Goal: Transaction & Acquisition: Purchase product/service

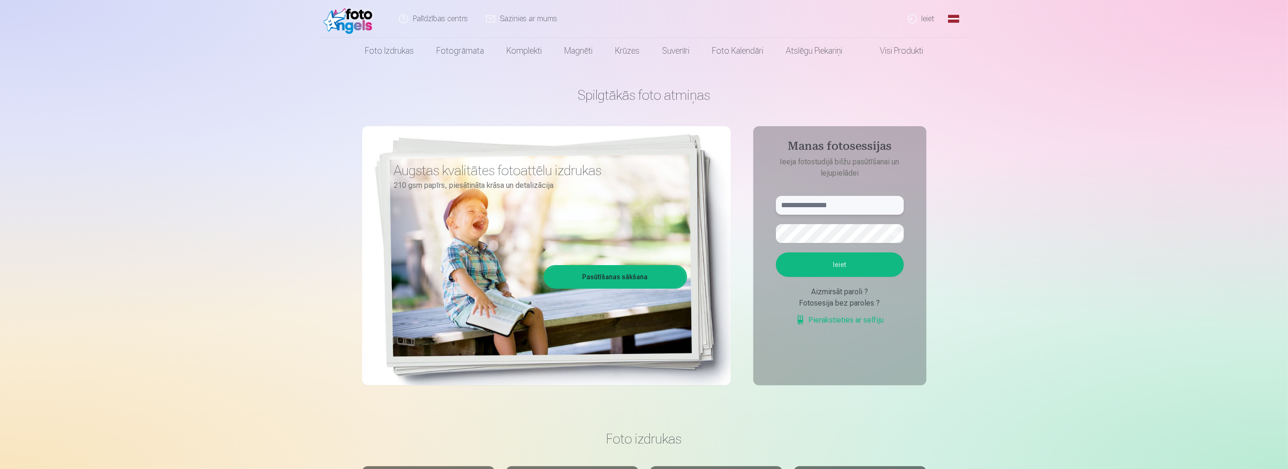
click at [799, 199] on input "text" at bounding box center [840, 205] width 128 height 19
type input "**********"
click at [776, 252] on button "Ieiet" at bounding box center [840, 264] width 128 height 24
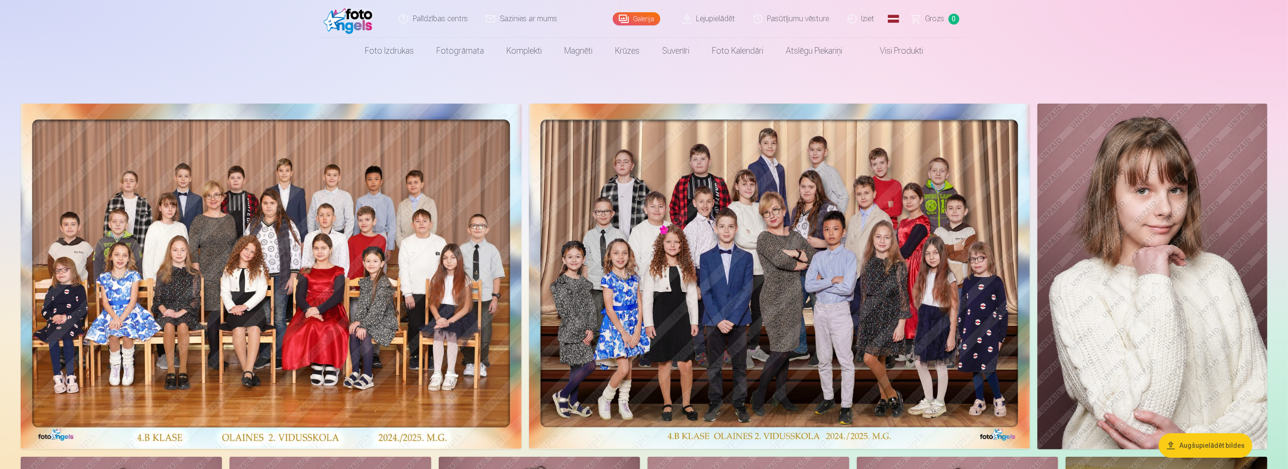
click at [768, 203] on img at bounding box center [779, 275] width 501 height 345
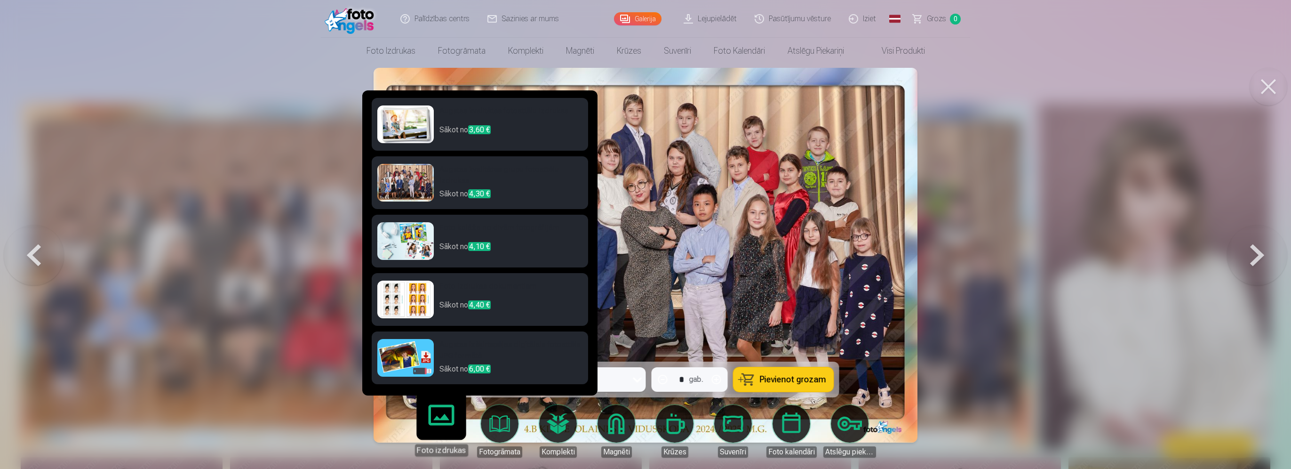
click at [450, 419] on body "Palīdzības centrs Sazinies ar mums Galerija Lejupielādēt Pasūtījumu vēsture Izi…" at bounding box center [645, 234] width 1291 height 469
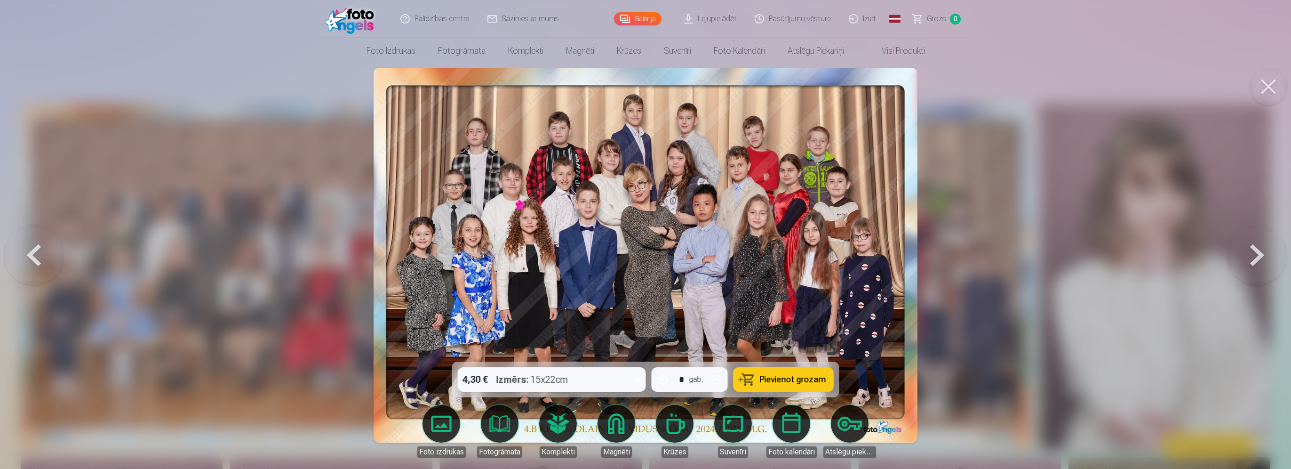
click at [1178, 386] on div at bounding box center [645, 234] width 1291 height 469
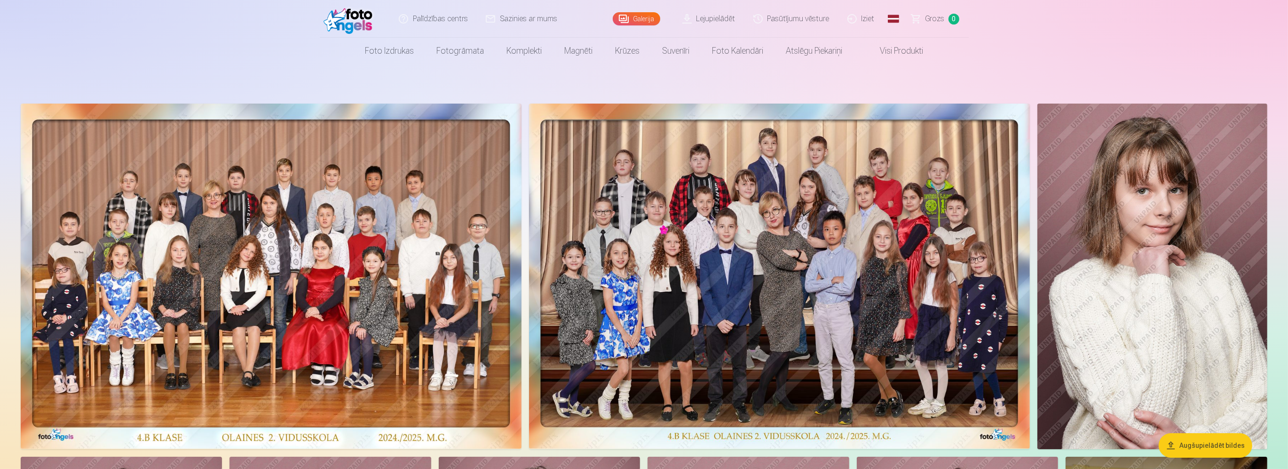
click at [774, 309] on img at bounding box center [779, 275] width 501 height 345
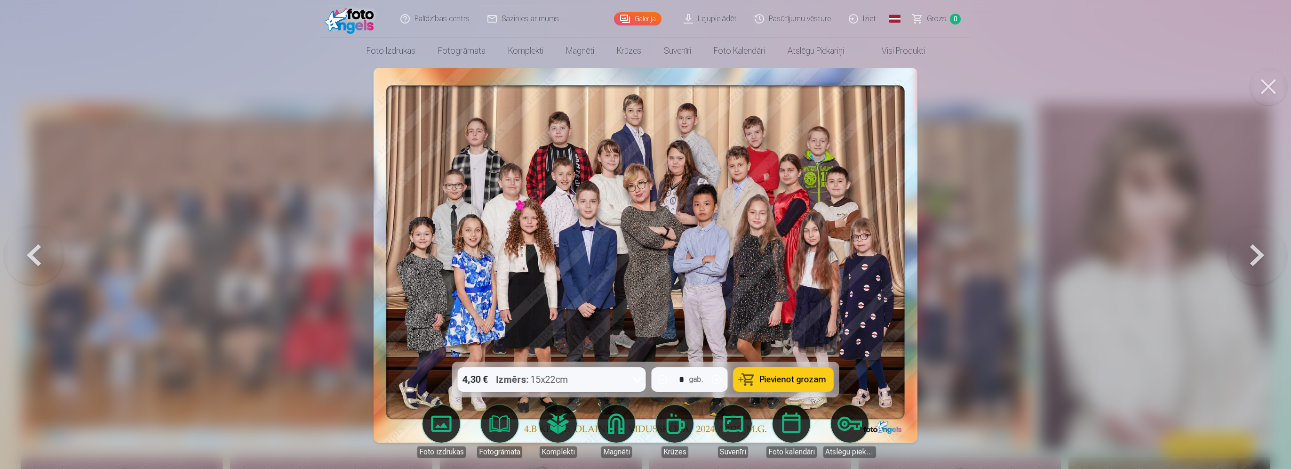
click at [781, 377] on span "Pievienot grozam" at bounding box center [793, 379] width 66 height 8
click at [1011, 299] on div at bounding box center [645, 234] width 1291 height 469
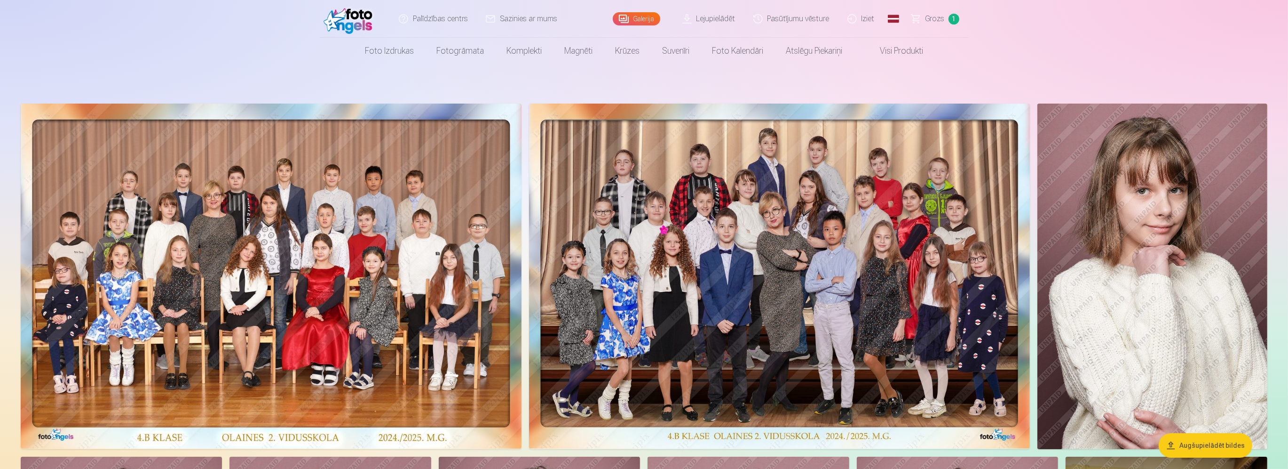
click at [1259, 296] on img at bounding box center [1153, 275] width 230 height 345
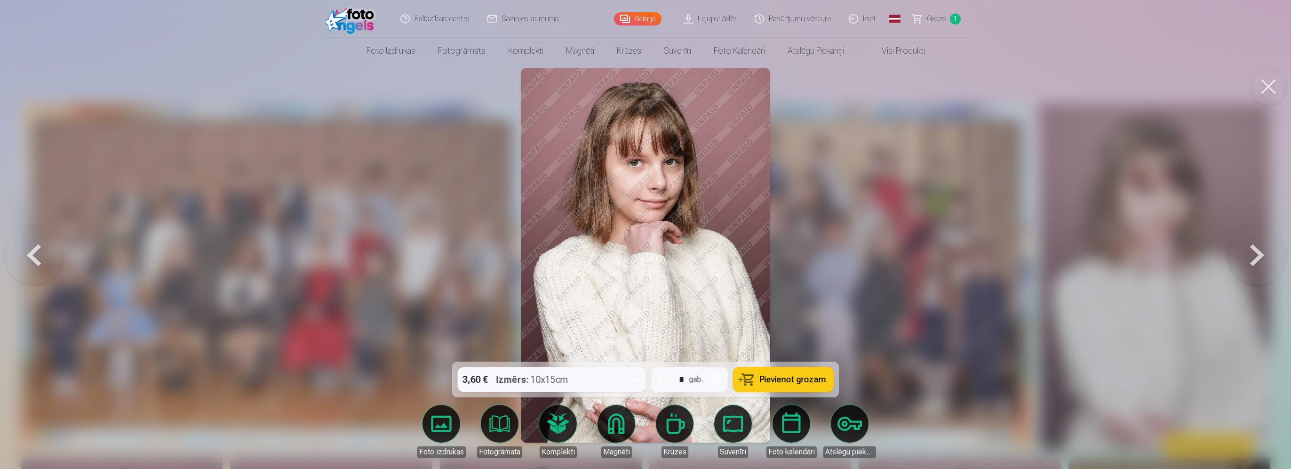
click at [767, 379] on span "Pievienot grozam" at bounding box center [793, 379] width 66 height 8
click at [1141, 286] on div at bounding box center [645, 234] width 1291 height 469
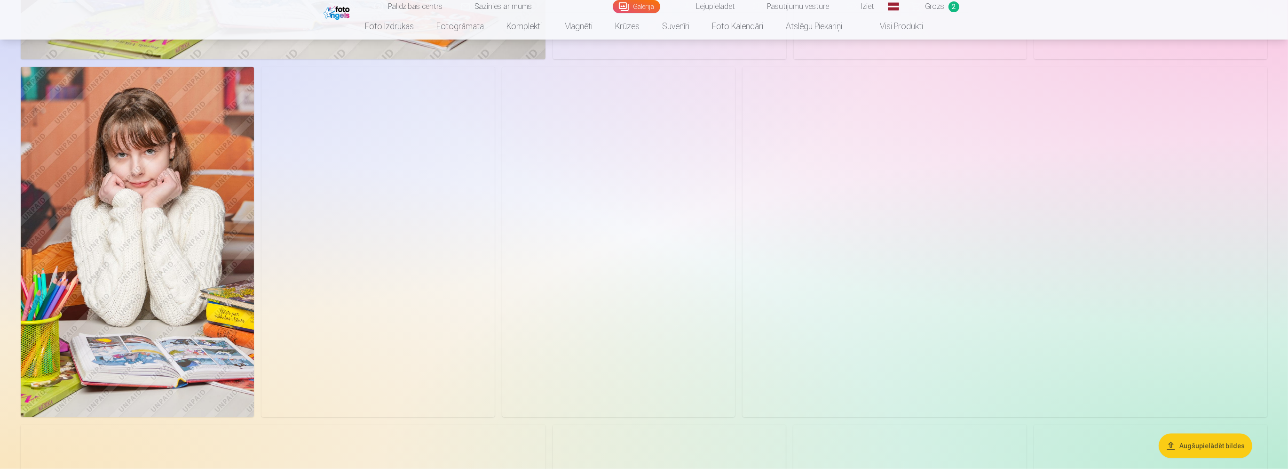
scroll to position [2070, 0]
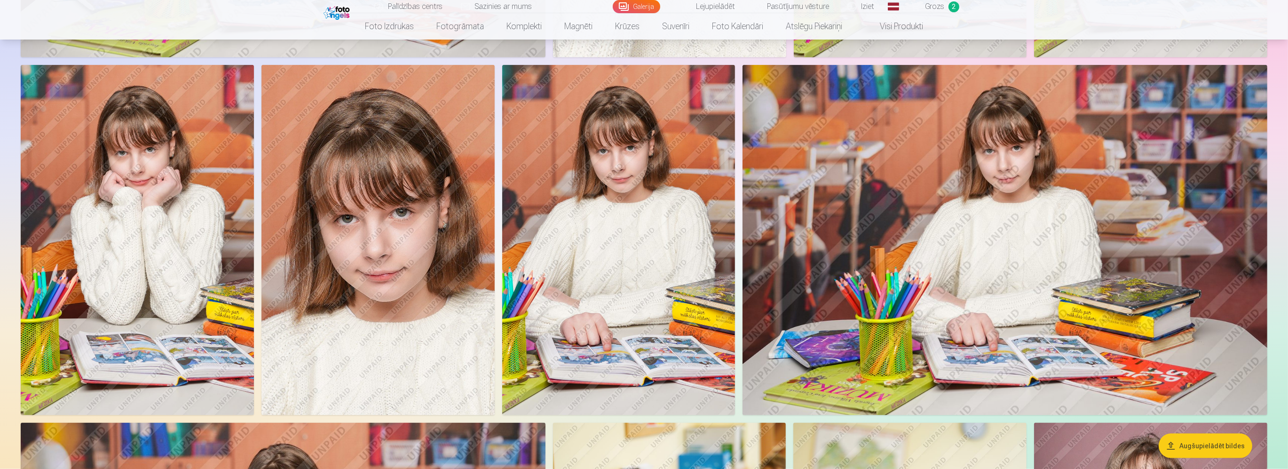
click at [402, 259] on img at bounding box center [378, 240] width 233 height 350
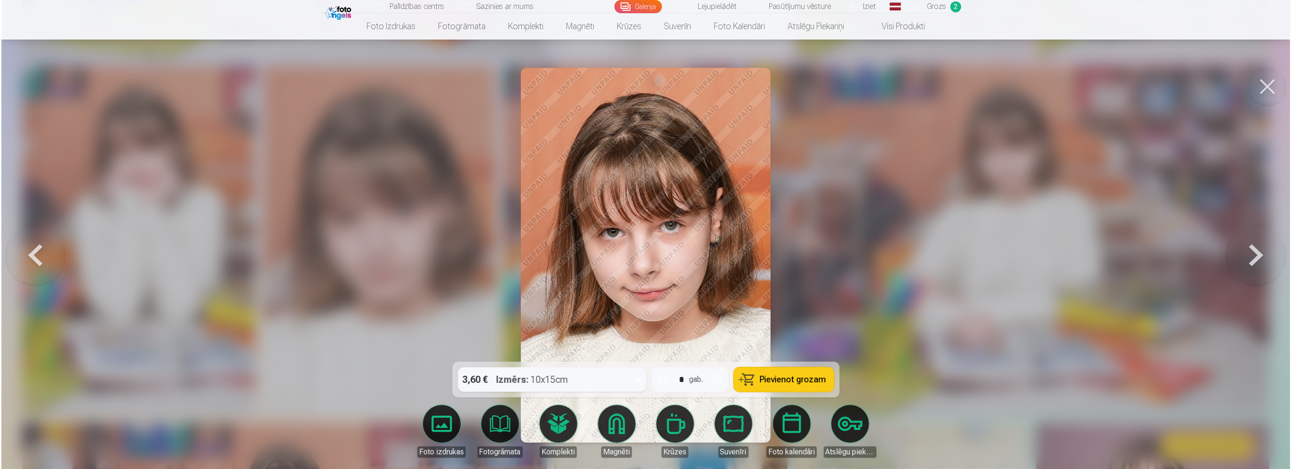
scroll to position [2073, 0]
click at [440, 431] on link "Foto izdrukas" at bounding box center [441, 431] width 53 height 53
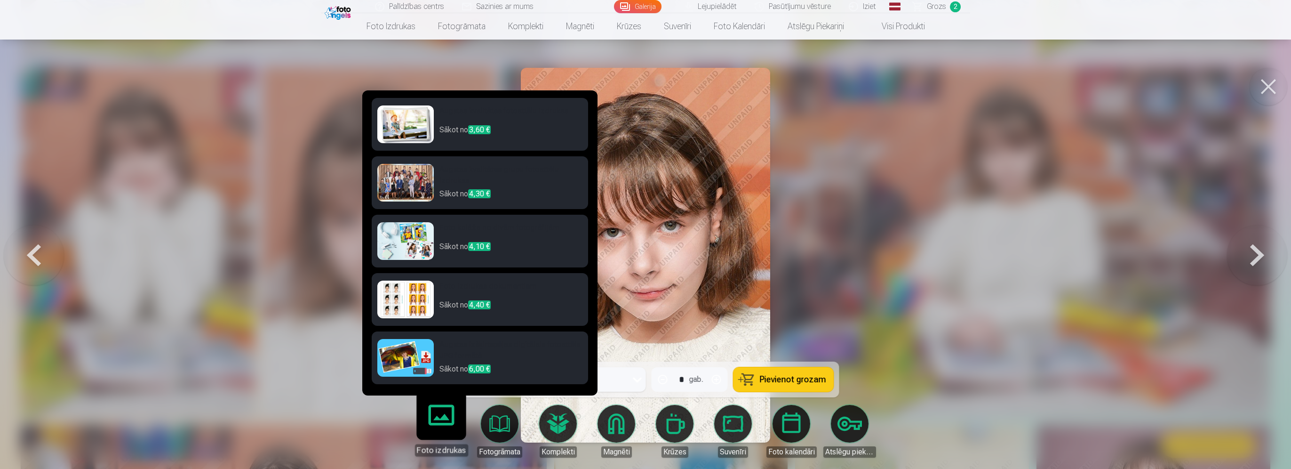
click at [498, 307] on p "Sākot no 4,40 €" at bounding box center [510, 308] width 143 height 19
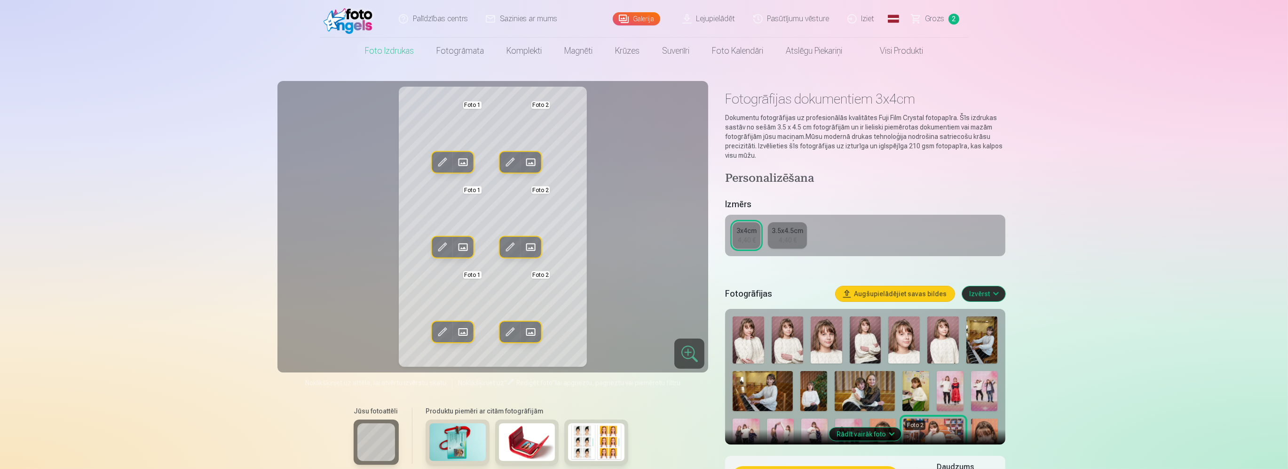
click at [745, 238] on div "4,40 €" at bounding box center [747, 239] width 18 height 9
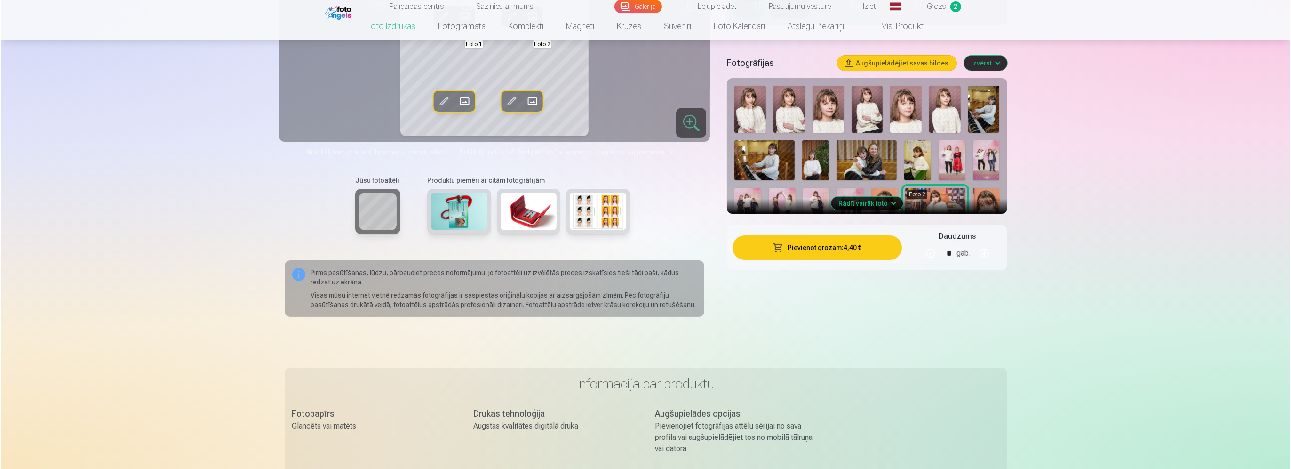
scroll to position [235, 0]
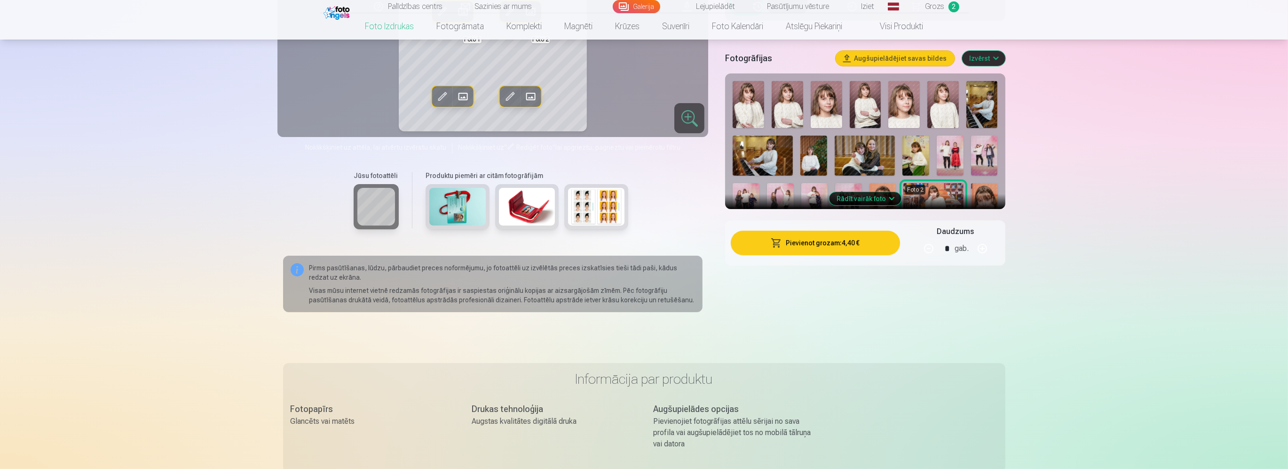
click at [819, 248] on button "Pievienot grozam : 4,40 €" at bounding box center [815, 242] width 169 height 24
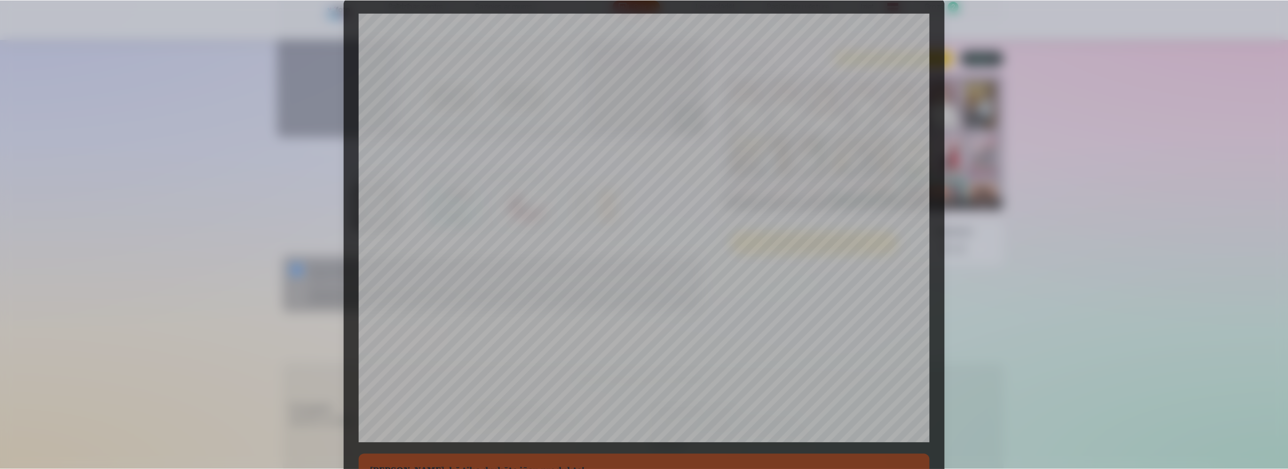
scroll to position [209, 0]
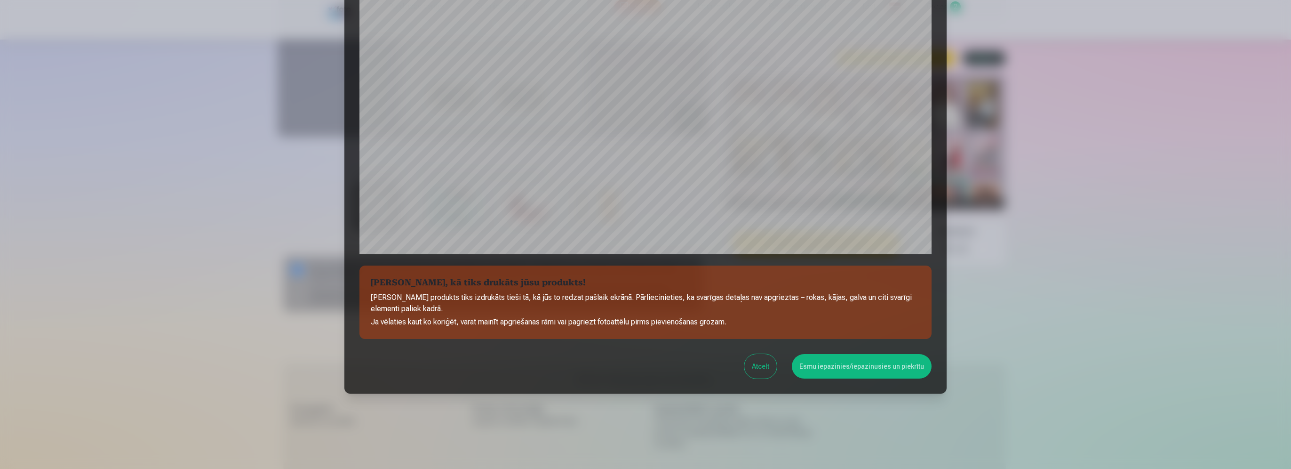
click at [813, 366] on button "Esmu iepazinies/iepazinusies un piekrītu" at bounding box center [862, 366] width 140 height 24
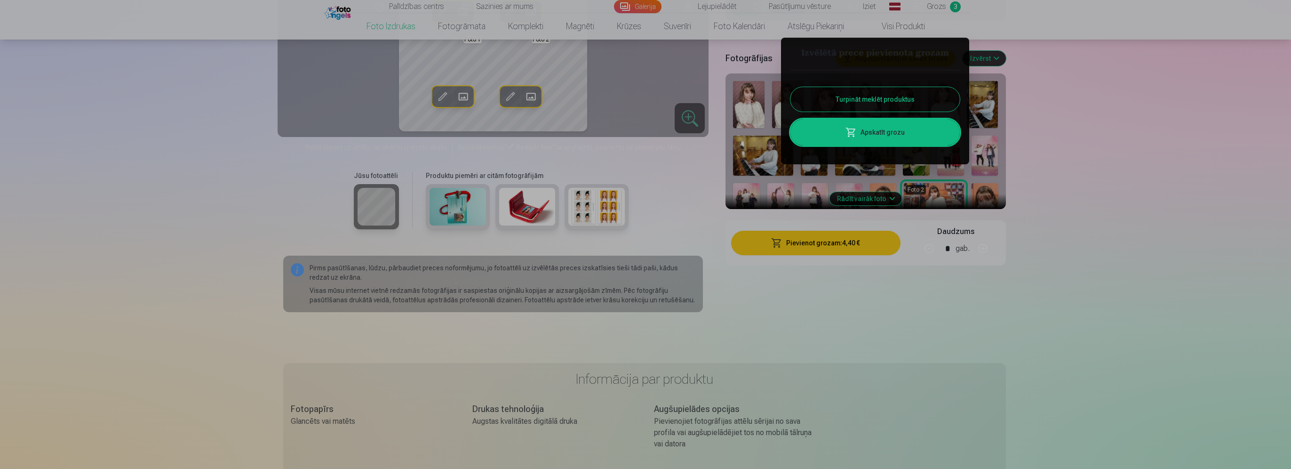
click at [721, 224] on div at bounding box center [645, 234] width 1291 height 469
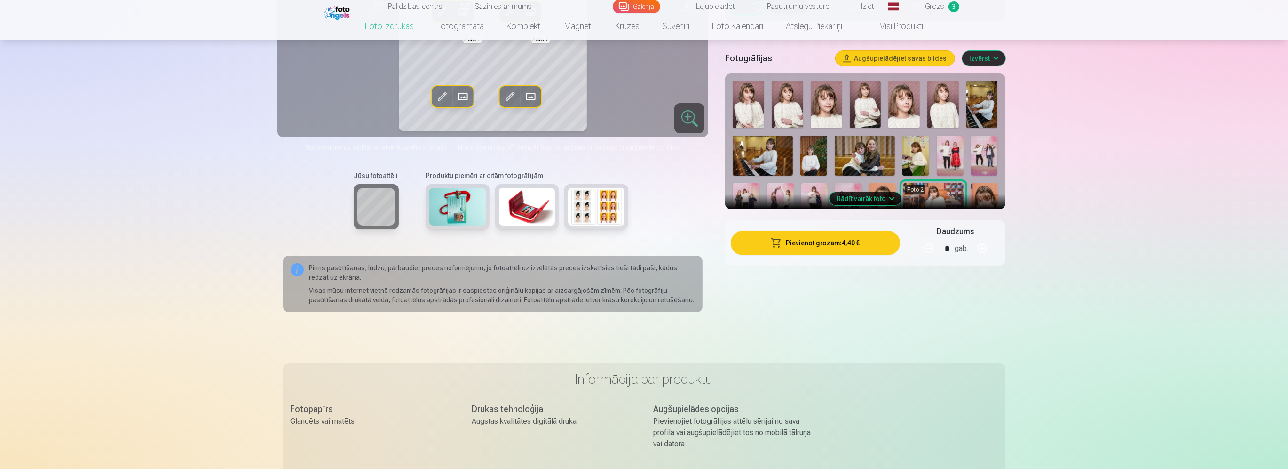
click at [939, 9] on span "Grozs" at bounding box center [935, 6] width 19 height 11
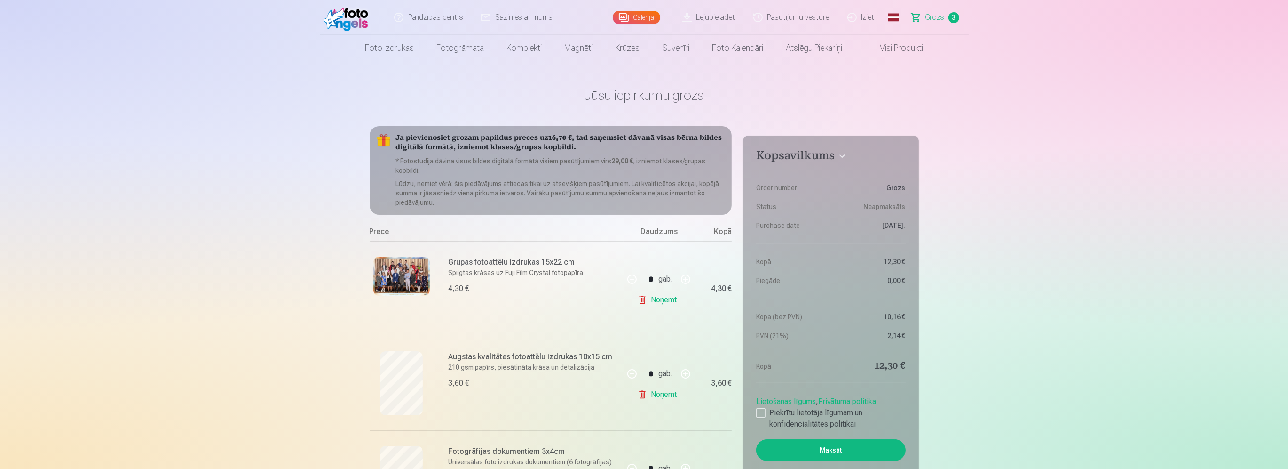
scroll to position [141, 0]
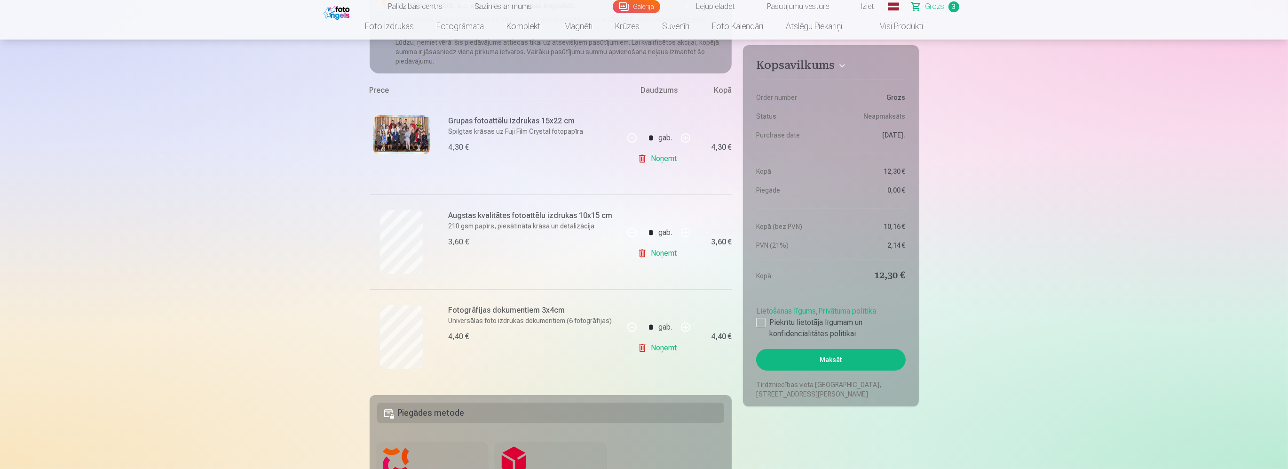
click at [639, 348] on link "Noņemt" at bounding box center [659, 347] width 43 height 19
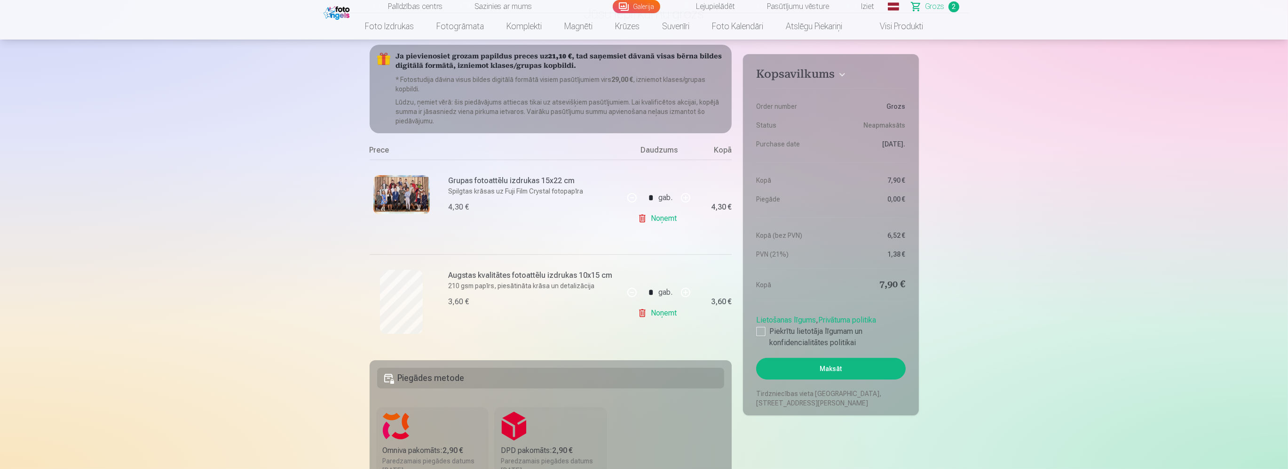
scroll to position [0, 0]
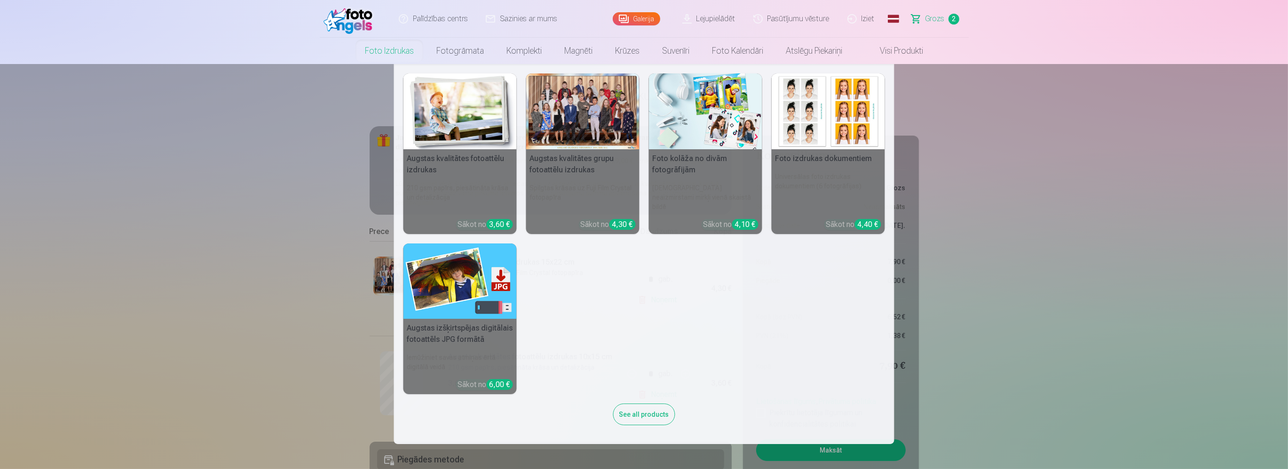
click at [370, 50] on link "Foto izdrukas" at bounding box center [390, 51] width 72 height 26
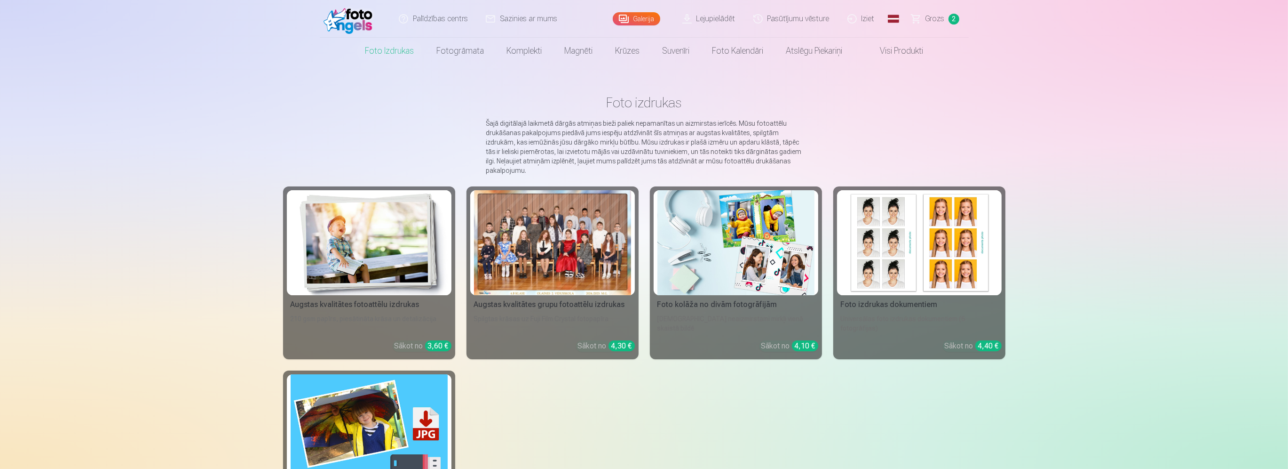
click at [625, 20] on link "Galerija" at bounding box center [637, 18] width 48 height 13
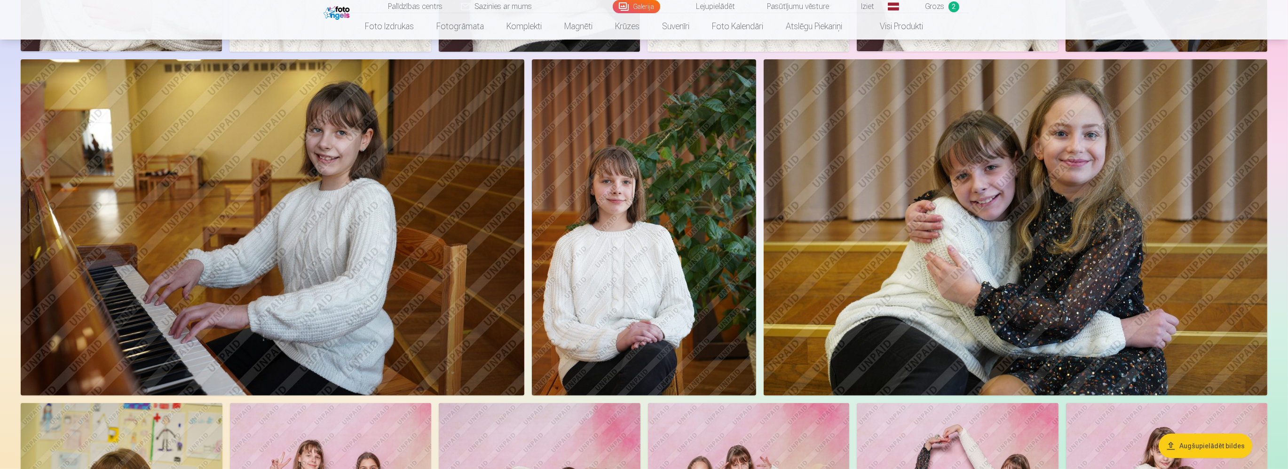
scroll to position [706, 0]
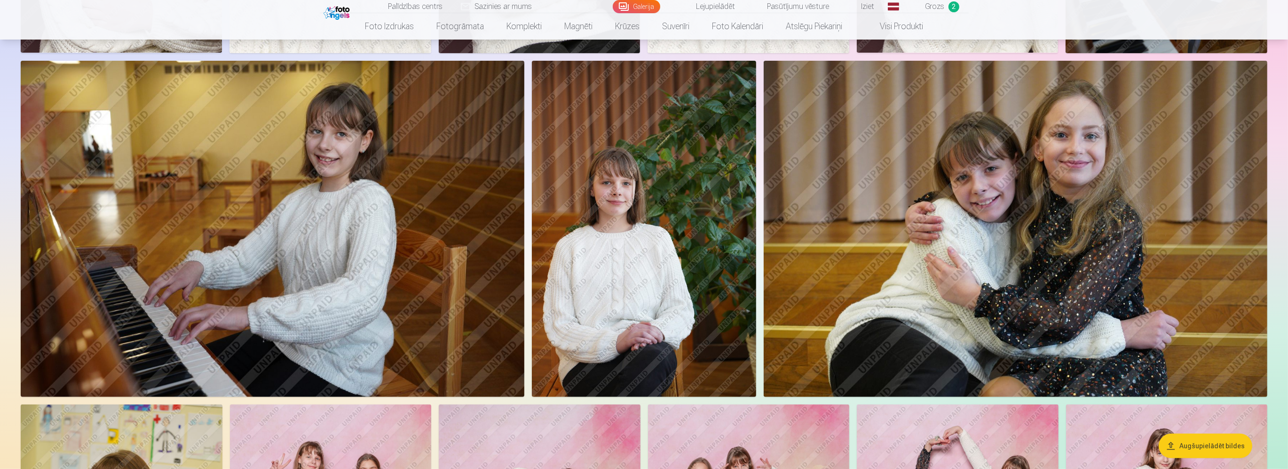
click at [627, 198] on img at bounding box center [644, 229] width 224 height 336
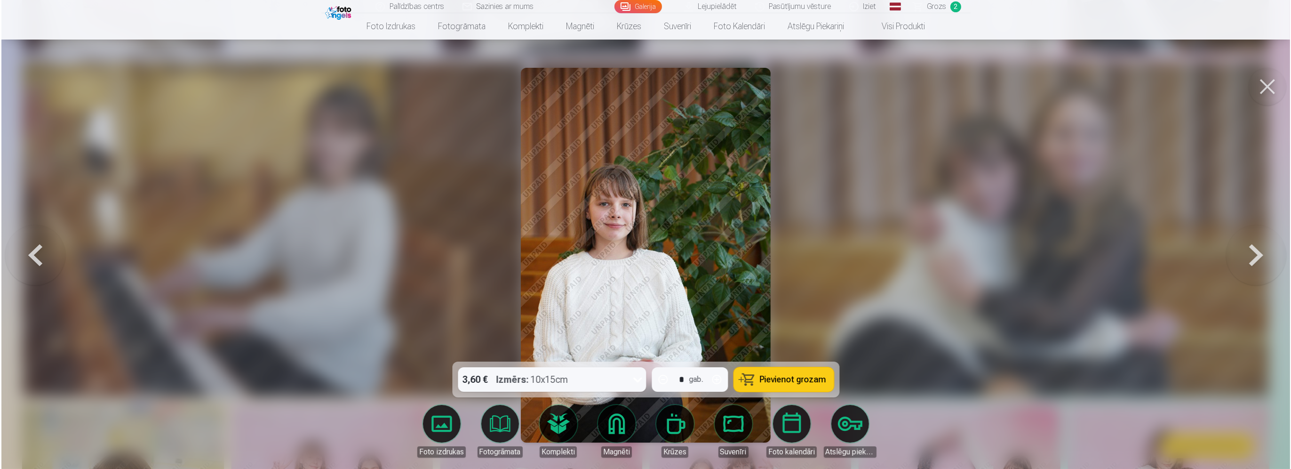
scroll to position [706, 0]
click at [775, 377] on span "Pievienot grozam" at bounding box center [793, 379] width 66 height 8
click at [924, 252] on div at bounding box center [645, 234] width 1291 height 469
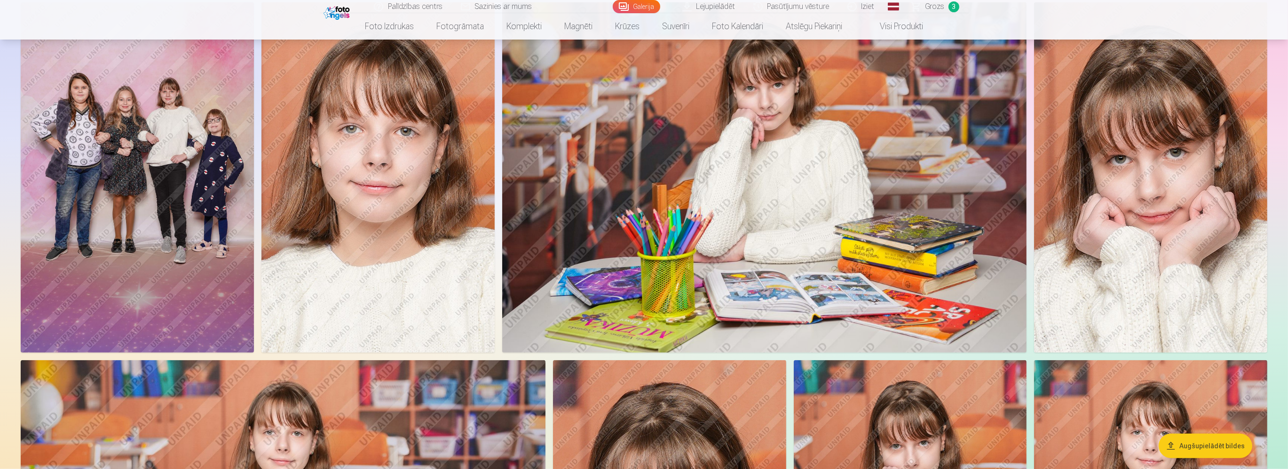
scroll to position [1317, 0]
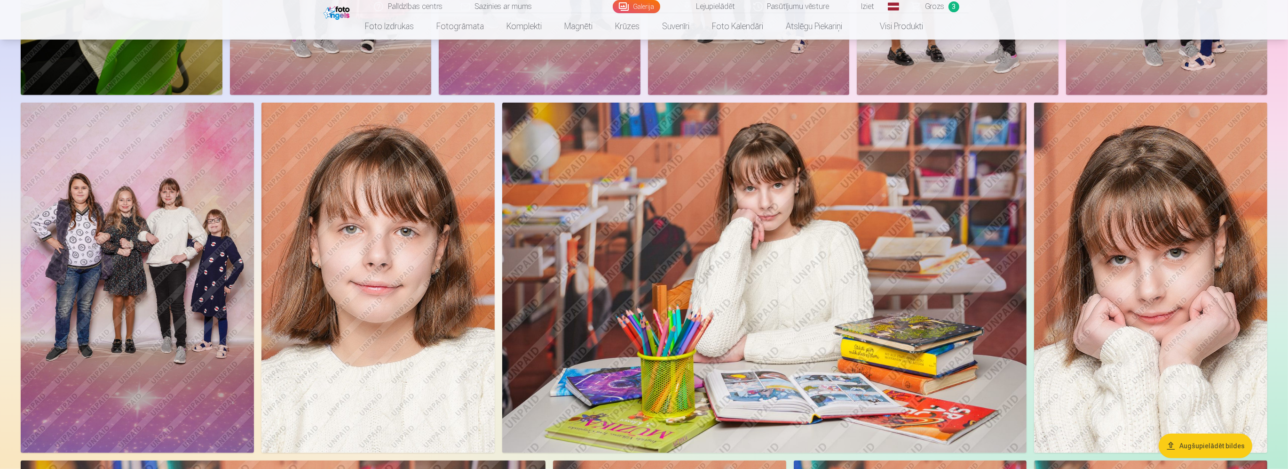
click at [780, 10] on link "Pasūtījumu vēsture" at bounding box center [792, 6] width 94 height 13
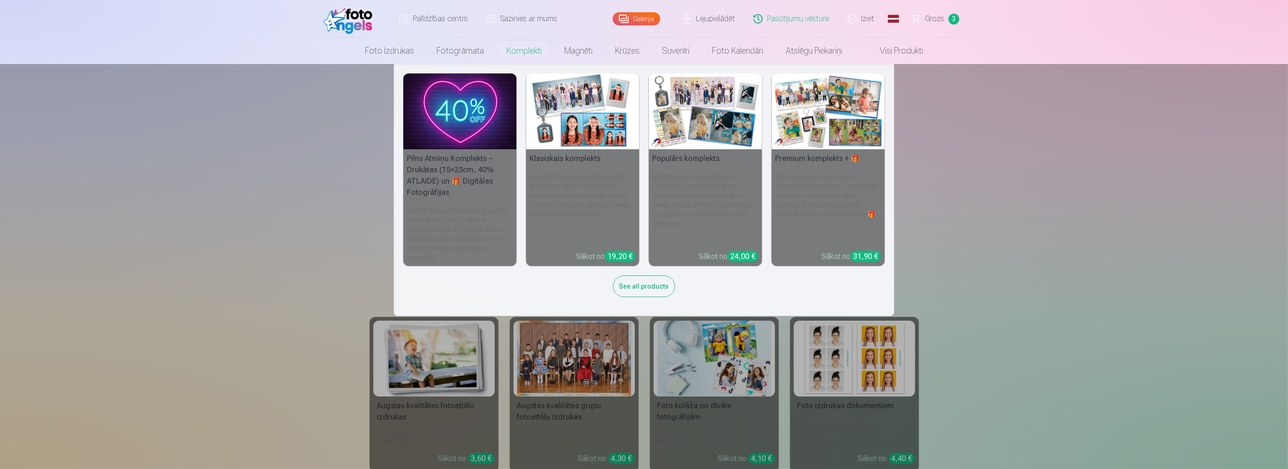
click at [524, 46] on link "Komplekti" at bounding box center [524, 51] width 58 height 26
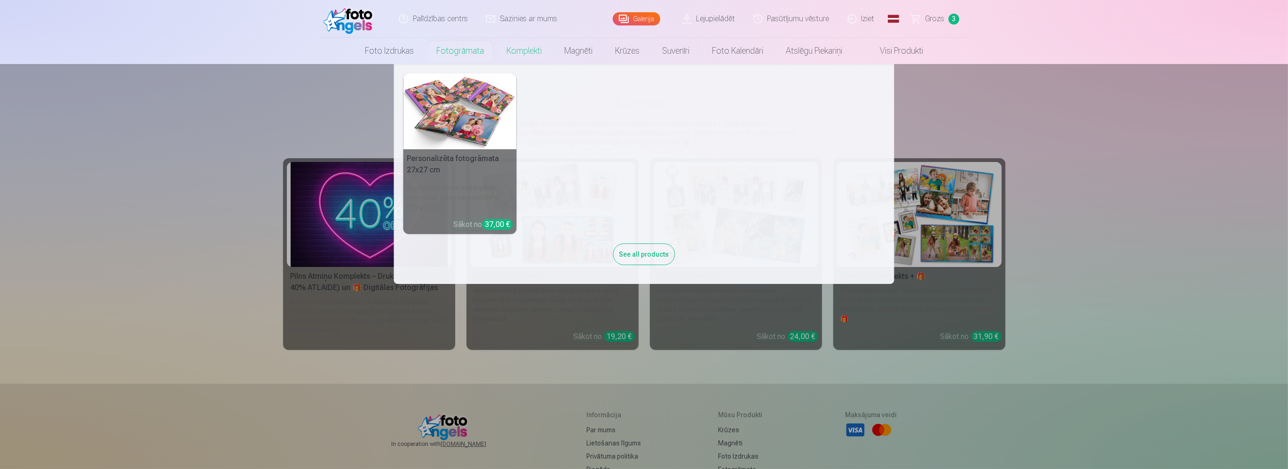
click at [454, 50] on link "Fotogrāmata" at bounding box center [460, 51] width 70 height 26
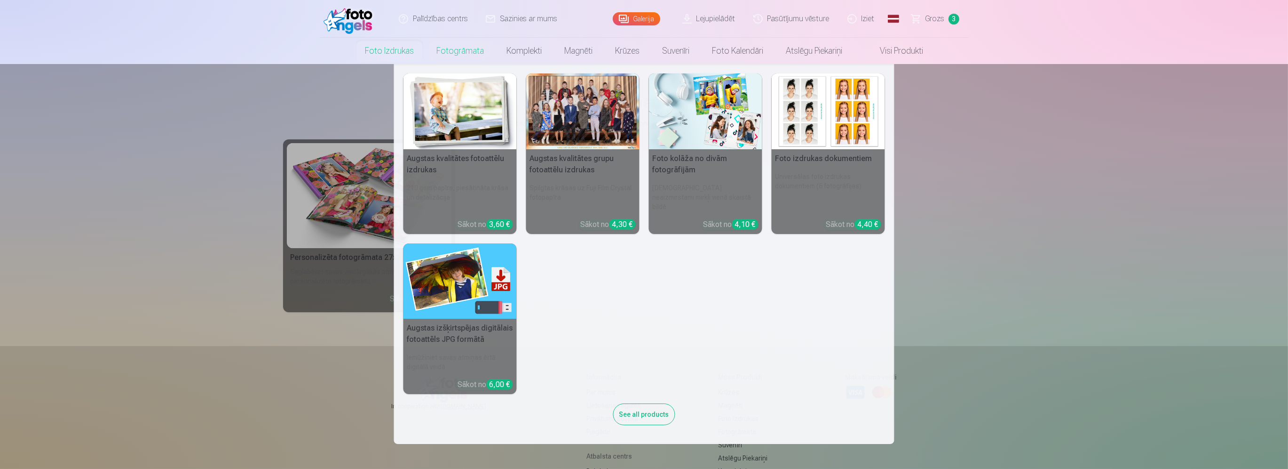
click at [396, 50] on link "Foto izdrukas" at bounding box center [390, 51] width 72 height 26
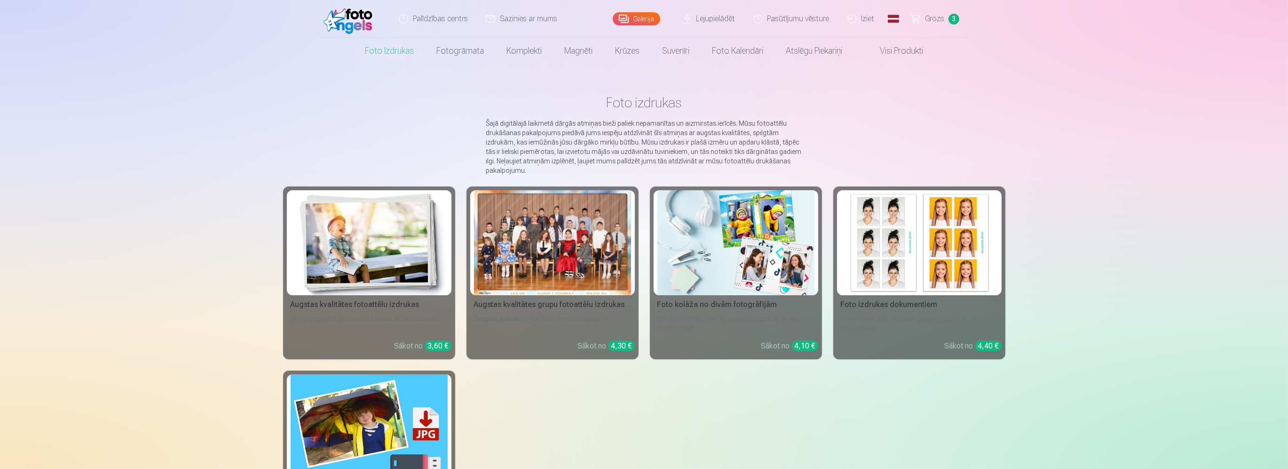
click at [917, 51] on link "Visi produkti" at bounding box center [894, 51] width 81 height 26
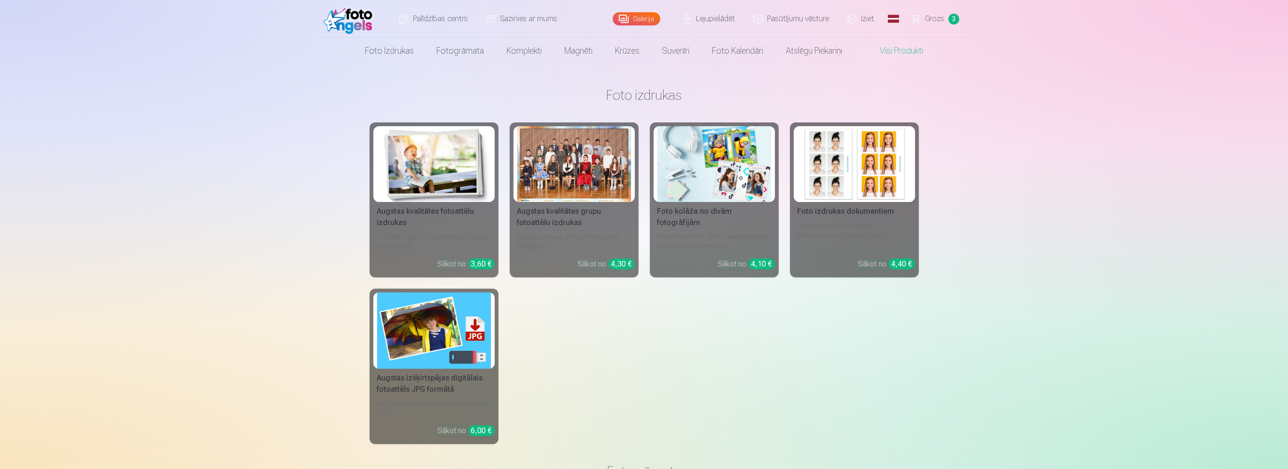
click at [875, 17] on link "Iziet" at bounding box center [861, 19] width 45 height 38
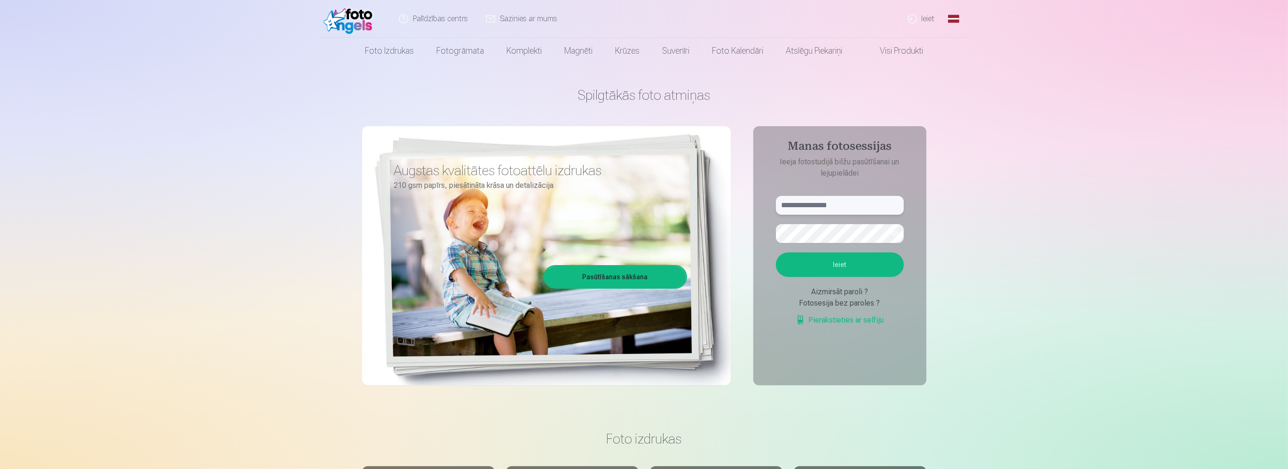
click at [828, 213] on input "text" at bounding box center [840, 205] width 128 height 19
type input "**********"
click at [776, 252] on button "Ieiet" at bounding box center [840, 264] width 128 height 24
